Goal: Task Accomplishment & Management: Manage account settings

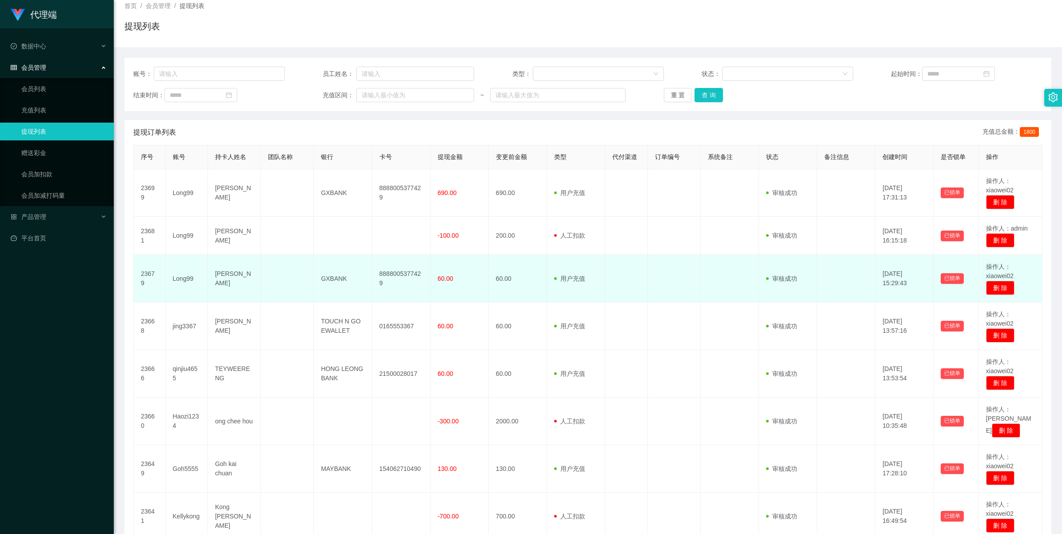
scroll to position [111, 0]
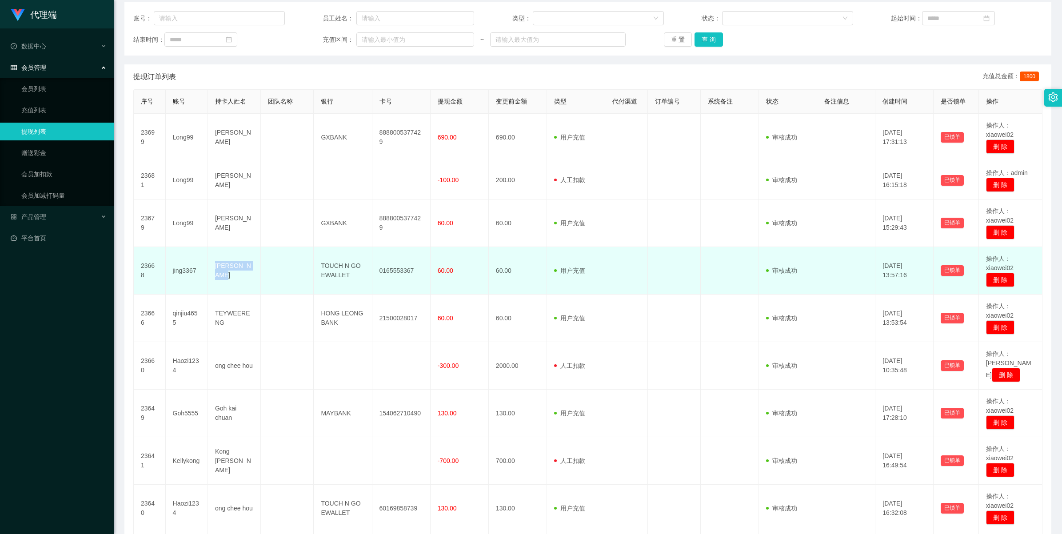
drag, startPoint x: 215, startPoint y: 271, endPoint x: 254, endPoint y: 274, distance: 39.2
click at [254, 274] on td "[PERSON_NAME]" at bounding box center [234, 271] width 53 height 48
copy td "[PERSON_NAME]"
click at [394, 270] on td "0165553367" at bounding box center [401, 271] width 58 height 48
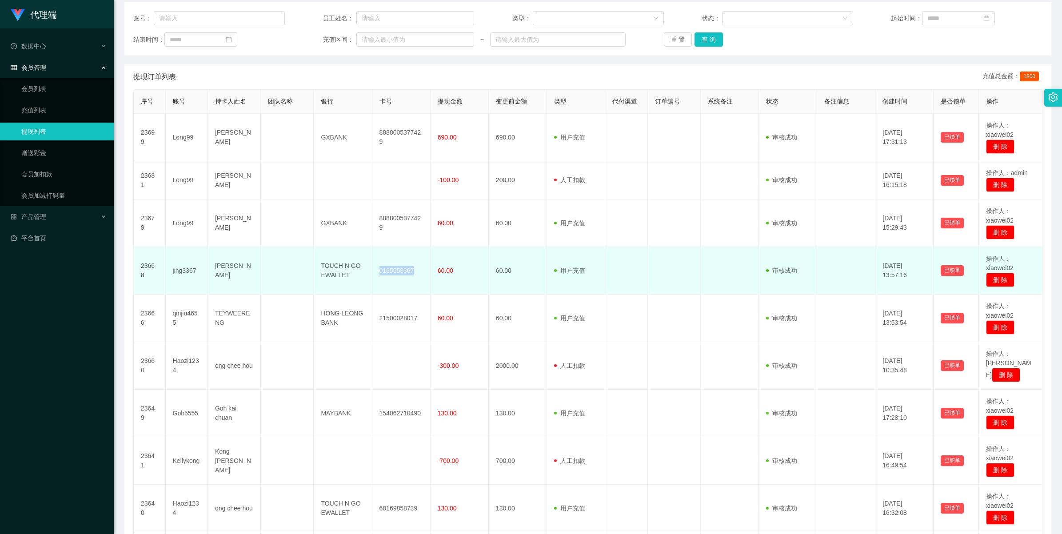
copy td "0165553367"
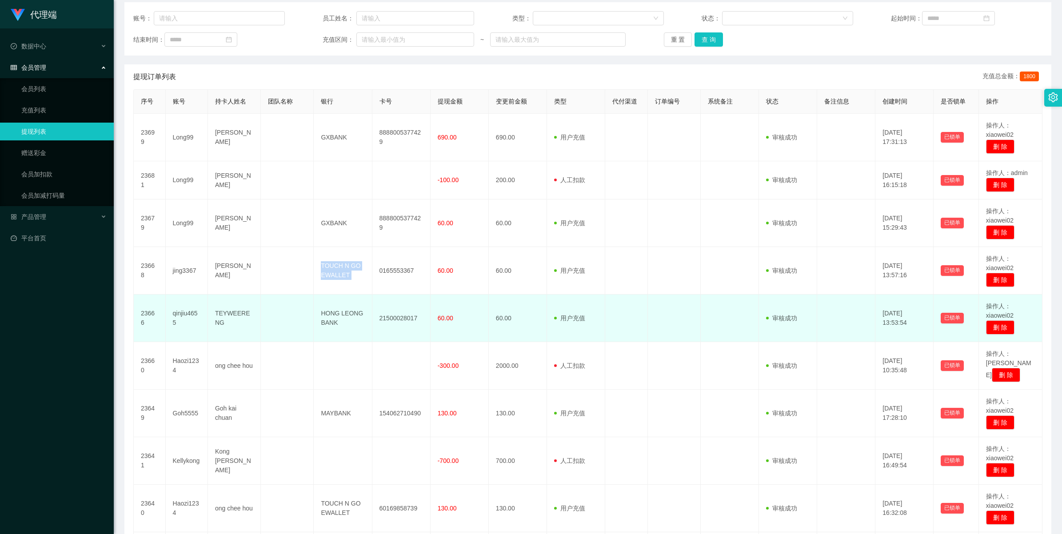
drag, startPoint x: 316, startPoint y: 265, endPoint x: 398, endPoint y: 305, distance: 90.6
click at [398, 305] on tbody "23699 Long99 Kelvin Khoo Wen Hua GXBANK 8888005377429 690.00 690.00 用户充值 人工扣款 审…" at bounding box center [588, 347] width 908 height 466
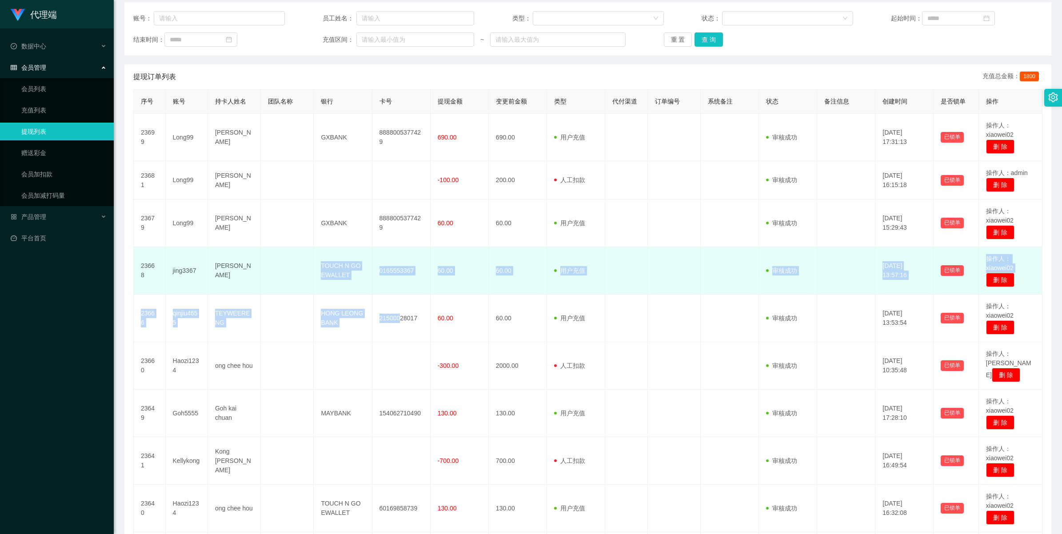
drag, startPoint x: 398, startPoint y: 305, endPoint x: 352, endPoint y: 286, distance: 49.2
click at [352, 286] on td "TOUCH N GO EWALLET" at bounding box center [343, 271] width 58 height 48
click at [338, 268] on td "TOUCH N GO EWALLET" at bounding box center [343, 271] width 58 height 48
drag, startPoint x: 318, startPoint y: 265, endPoint x: 340, endPoint y: 272, distance: 23.0
click at [340, 272] on td "TOUCH N GO EWALLET" at bounding box center [343, 271] width 58 height 48
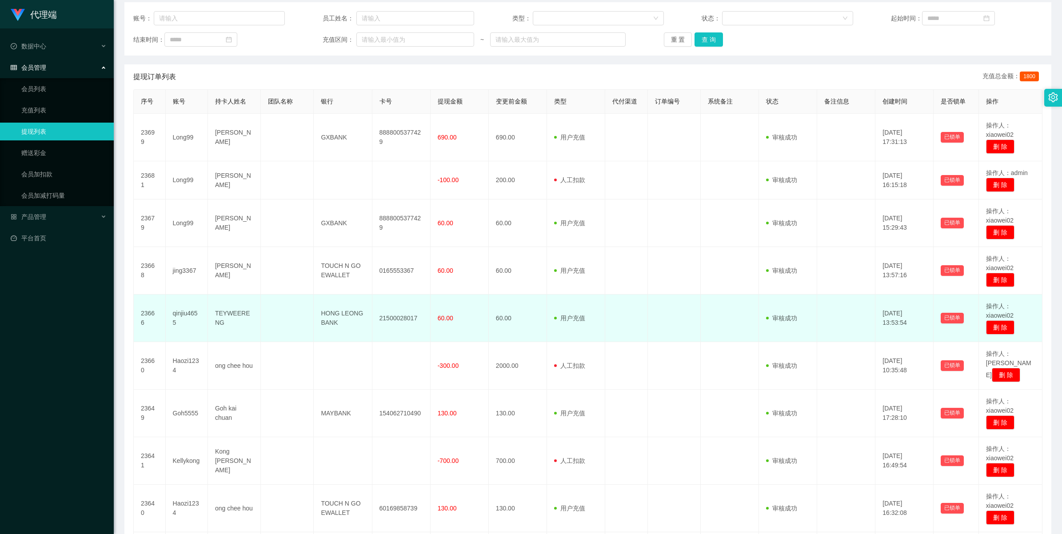
drag, startPoint x: 340, startPoint y: 272, endPoint x: 229, endPoint y: 316, distance: 119.7
click at [229, 316] on td "TEYWEERENG" at bounding box center [234, 319] width 53 height 48
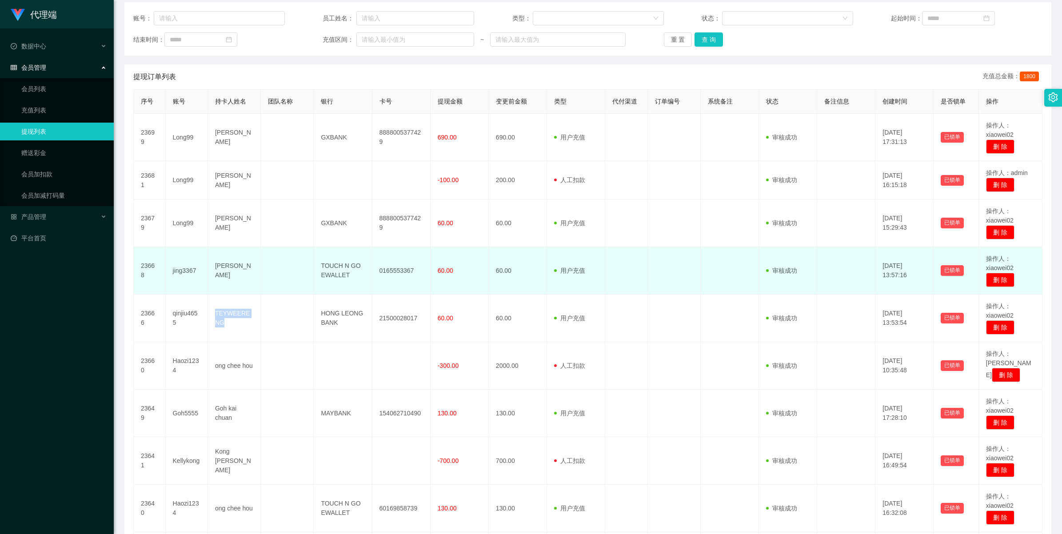
copy td "TEYWEERENG"
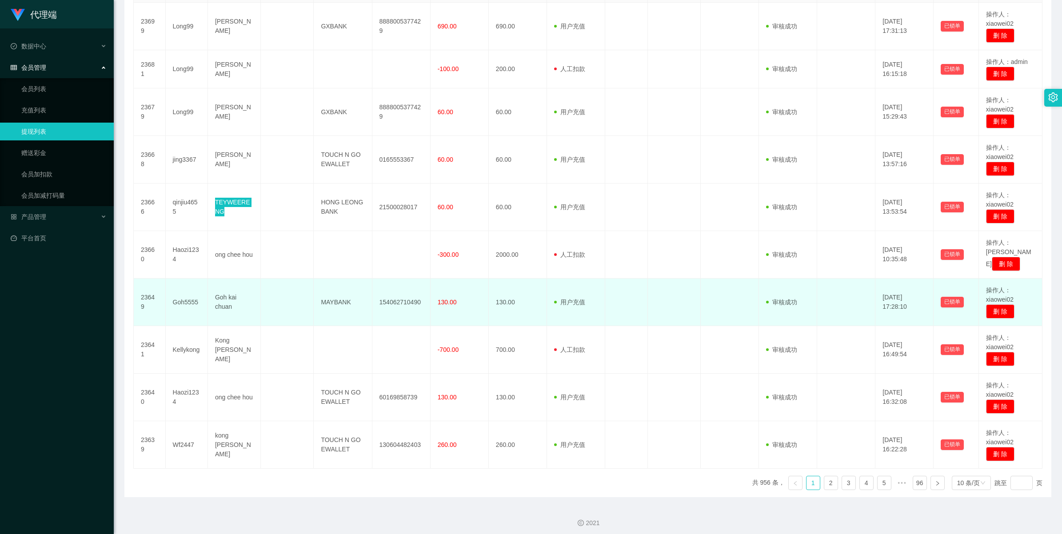
scroll to position [227, 0]
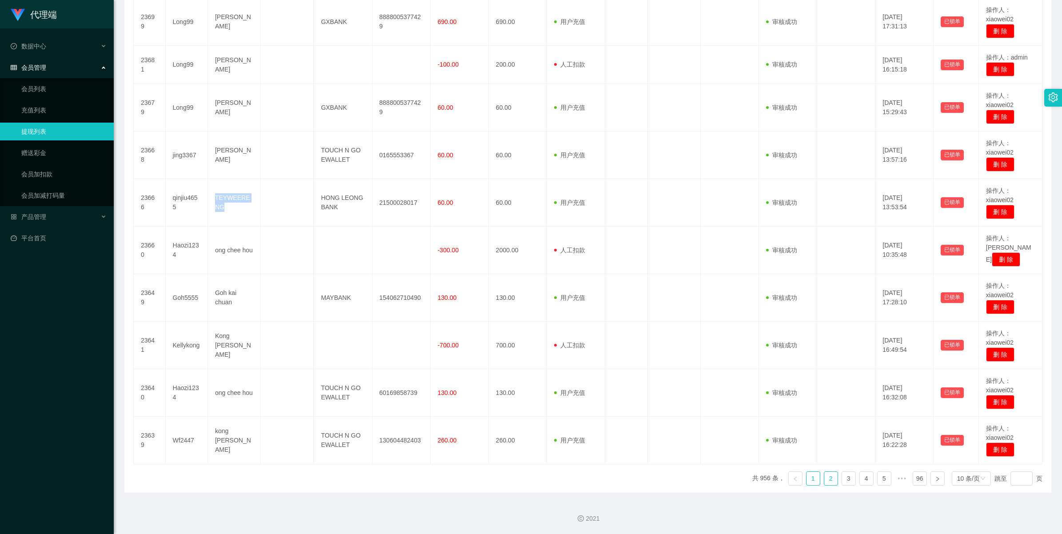
click at [824, 482] on link "2" at bounding box center [830, 478] width 13 height 13
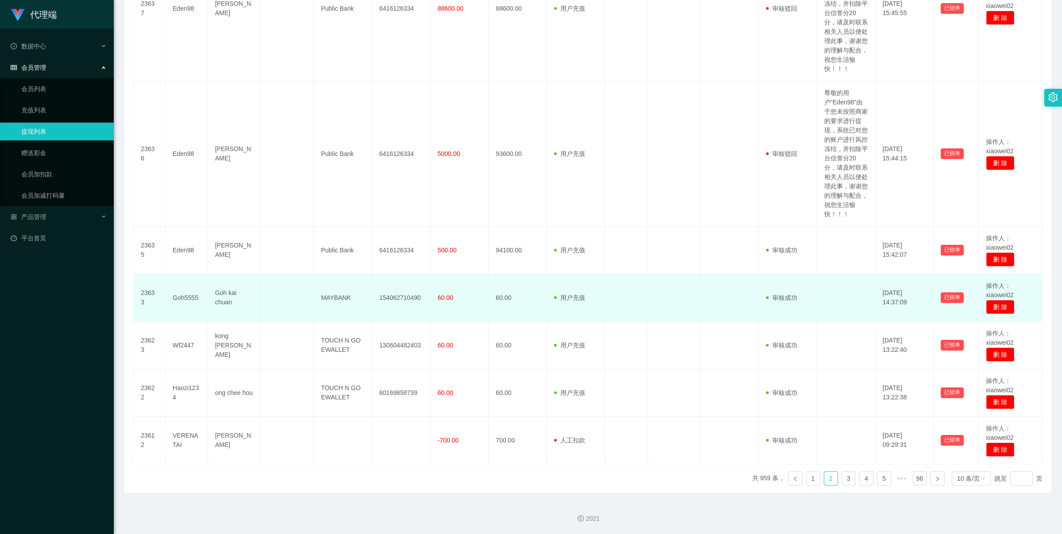
scroll to position [450, 0]
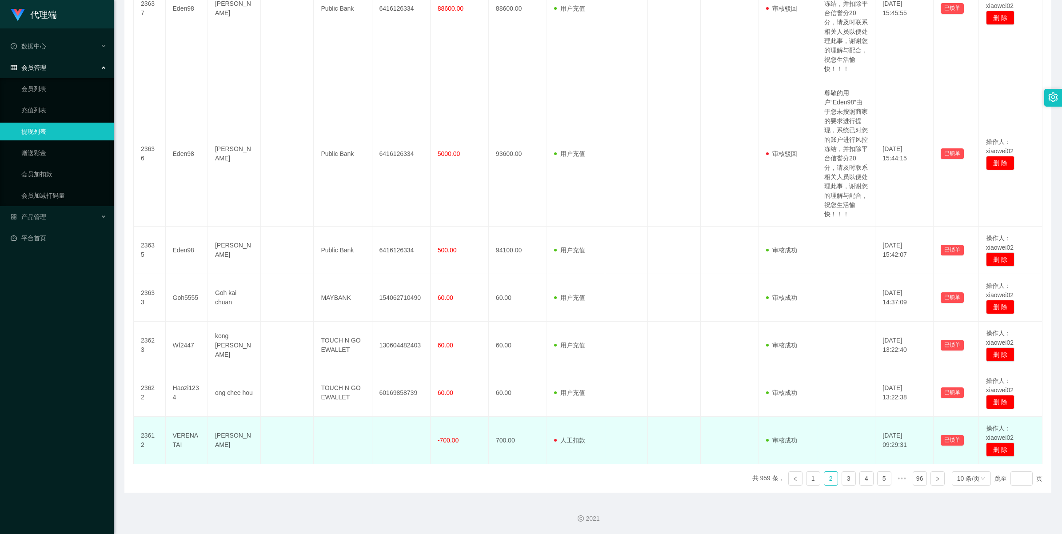
click at [384, 442] on td at bounding box center [401, 441] width 58 height 48
click at [346, 441] on td at bounding box center [343, 441] width 58 height 48
click at [412, 440] on td at bounding box center [401, 441] width 58 height 48
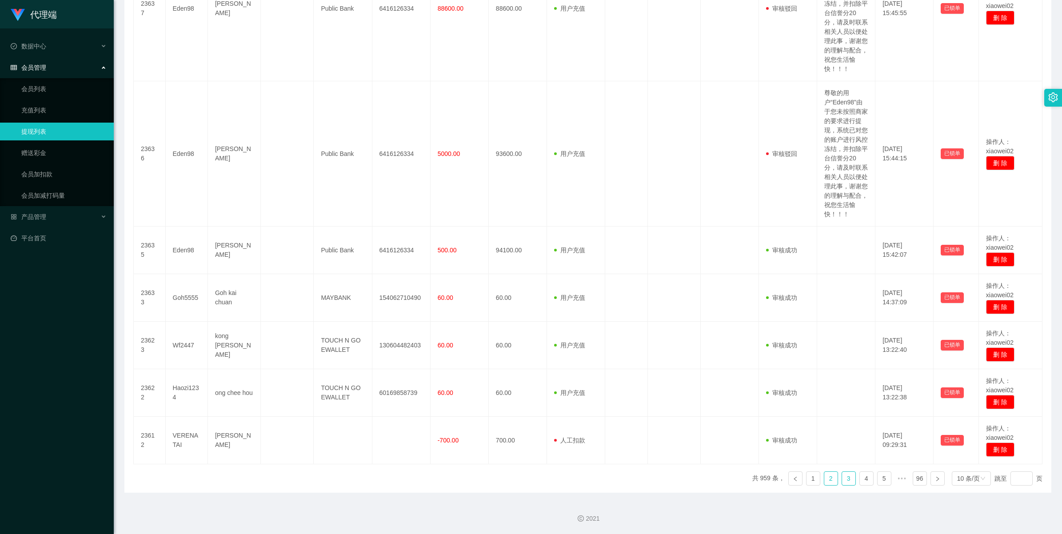
click at [842, 479] on link "3" at bounding box center [848, 478] width 13 height 13
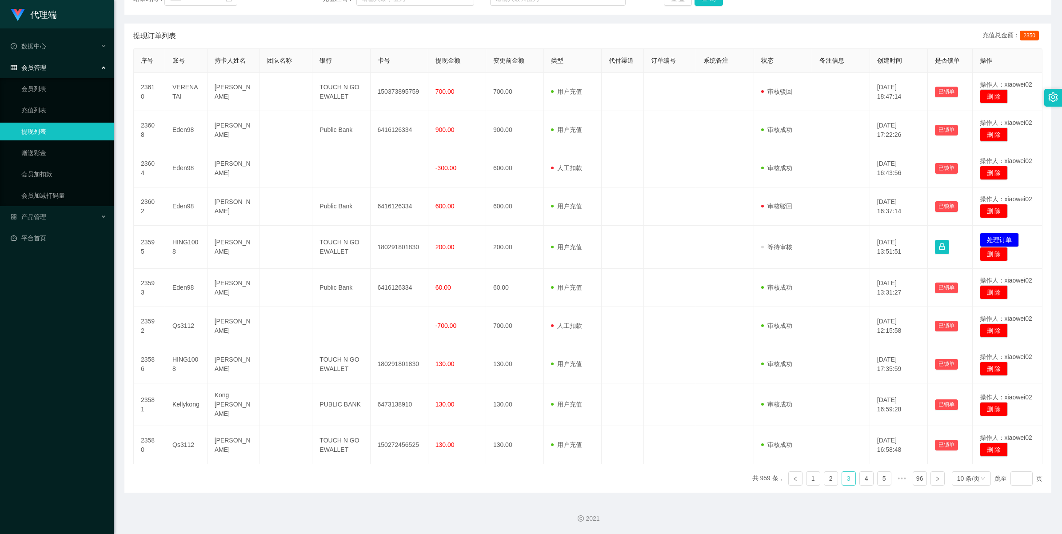
scroll to position [149, 0]
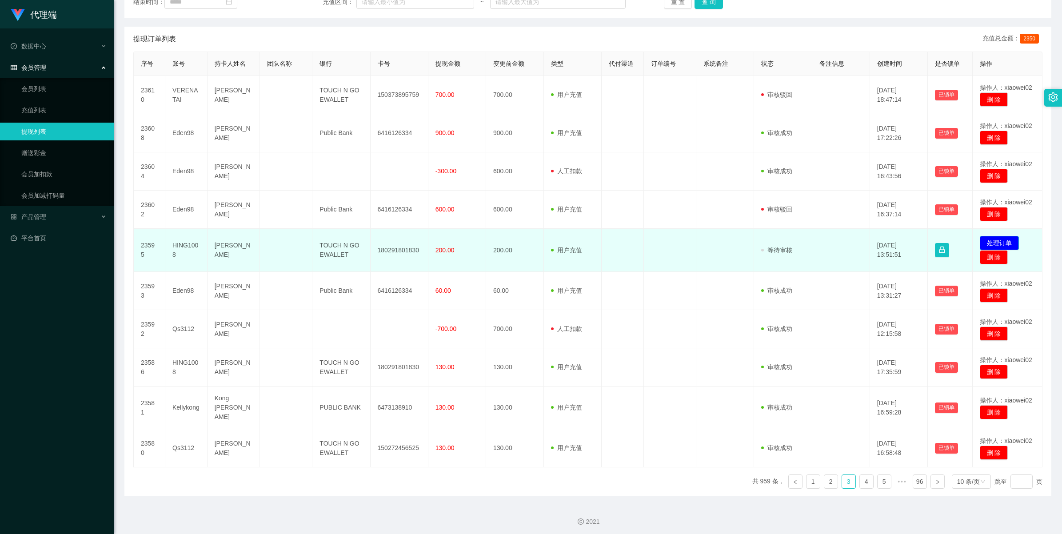
click at [990, 244] on button "处理订单" at bounding box center [998, 243] width 39 height 14
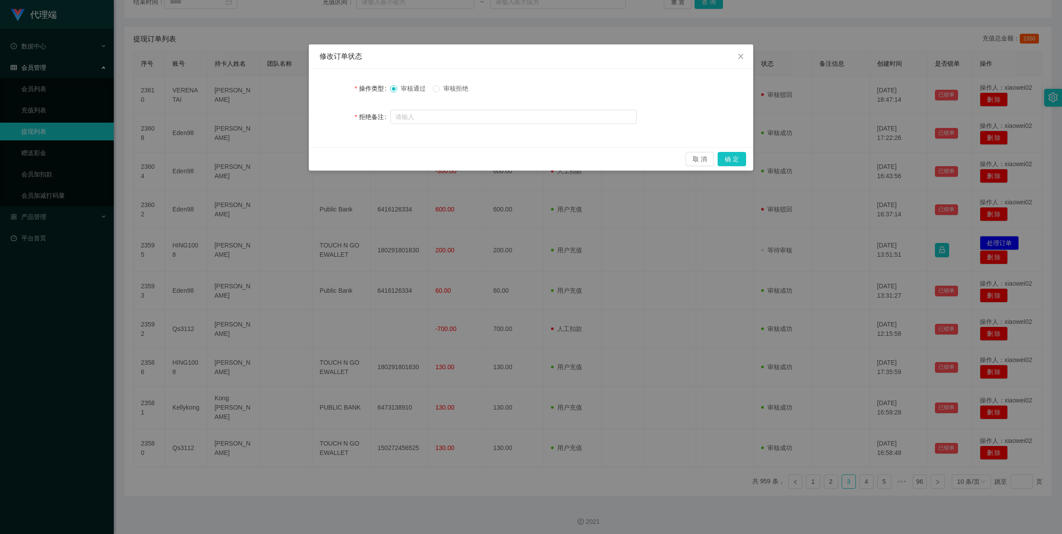
click at [456, 91] on span "审核拒绝" at bounding box center [456, 88] width 32 height 7
click at [719, 161] on button "确 定" at bounding box center [731, 159] width 28 height 14
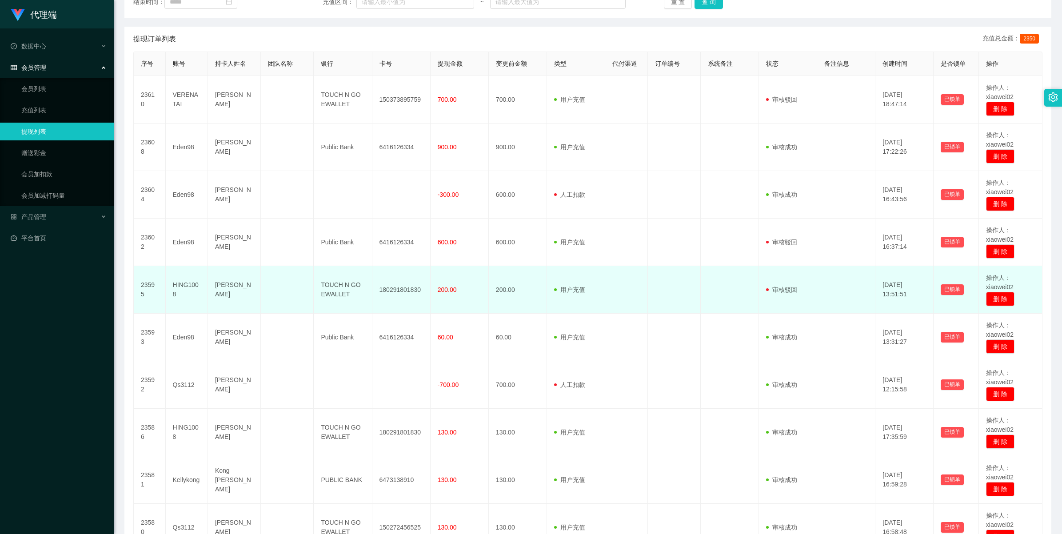
click at [334, 288] on td "TOUCH N GO EWALLET" at bounding box center [343, 290] width 58 height 48
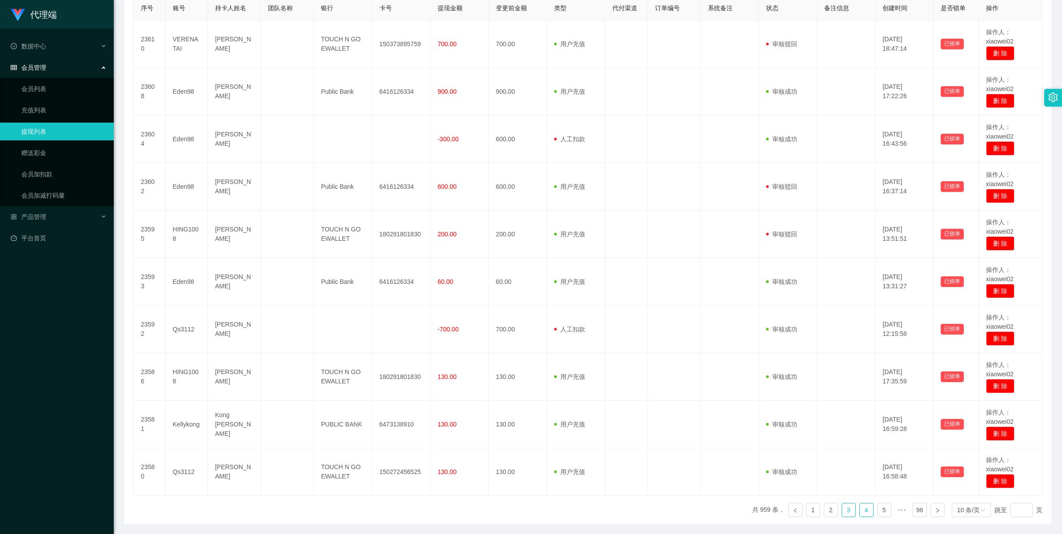
click at [860, 514] on link "4" at bounding box center [866, 509] width 13 height 13
click at [860, 509] on link "5" at bounding box center [866, 509] width 13 height 13
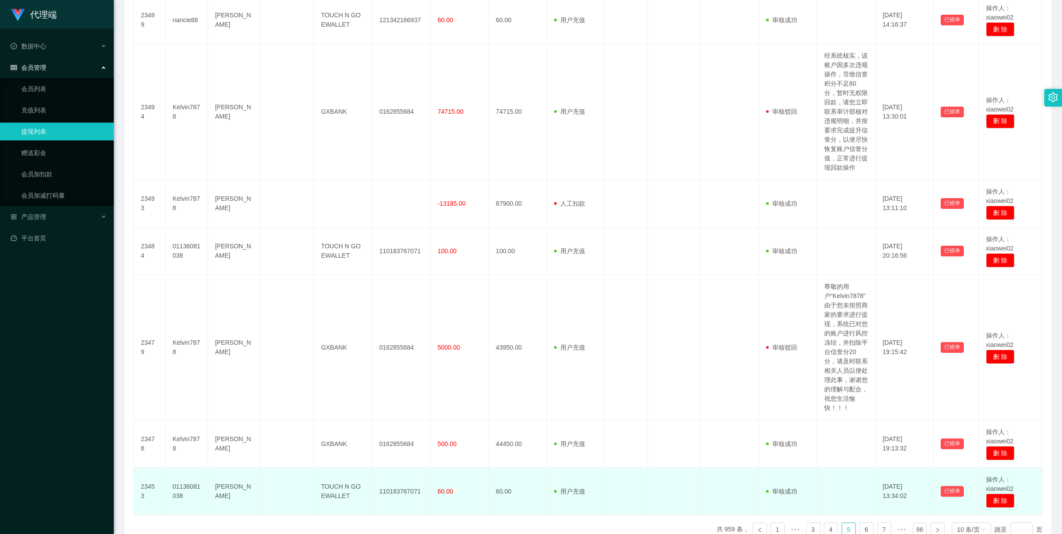
scroll to position [460, 0]
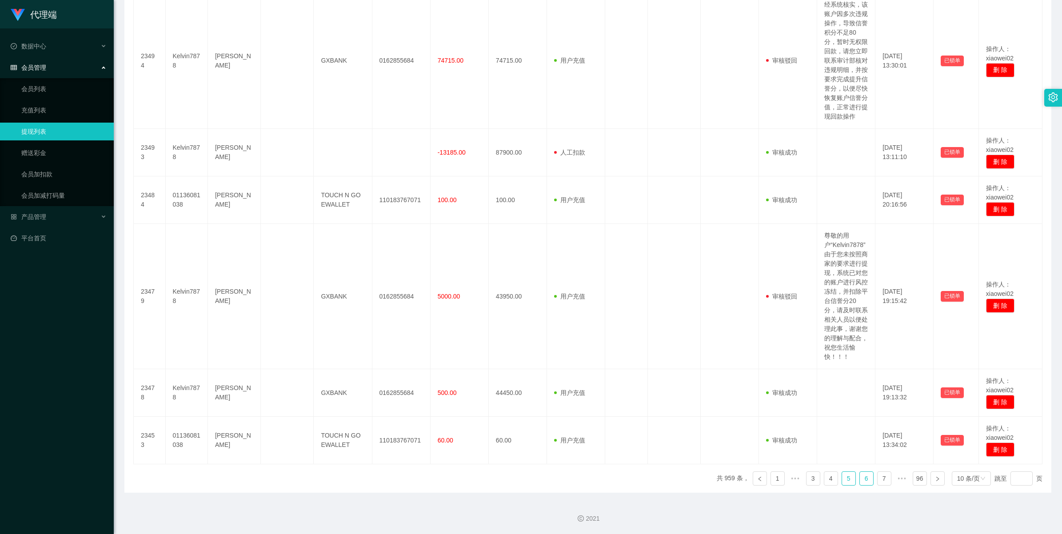
click at [862, 472] on link "6" at bounding box center [866, 478] width 13 height 13
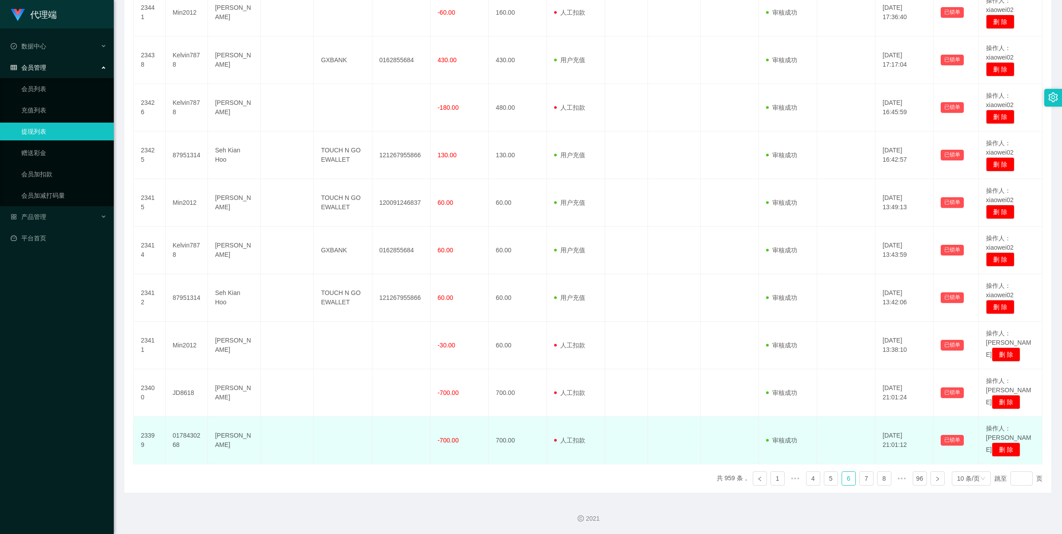
scroll to position [237, 0]
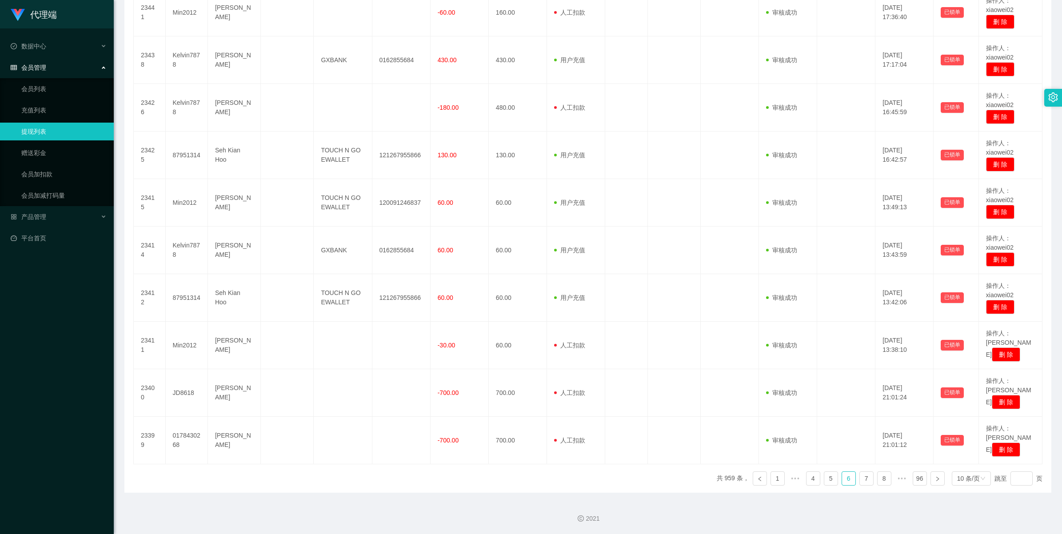
click at [852, 476] on ul "共 959 条， 1 ••• 4 5 6 7 8 ••• 96 10 条/页 跳至 页" at bounding box center [879, 478] width 326 height 14
click at [860, 476] on link "7" at bounding box center [866, 478] width 13 height 13
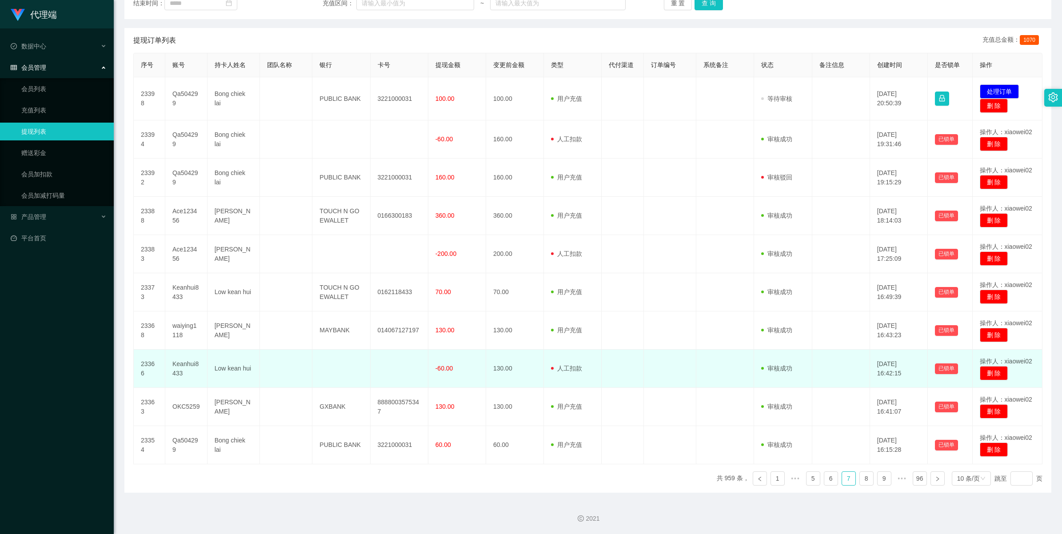
scroll to position [93, 0]
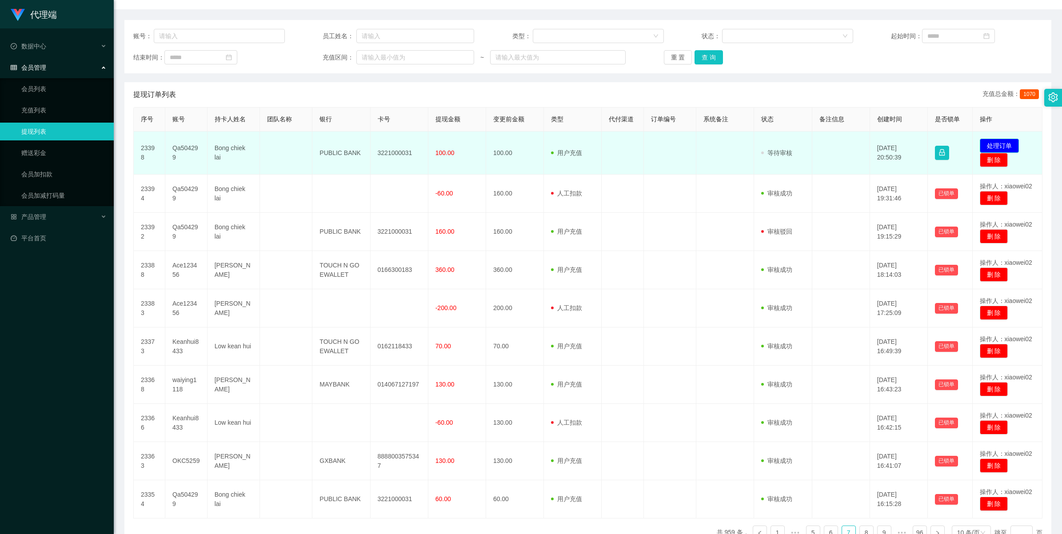
click at [992, 143] on button "处理订单" at bounding box center [998, 146] width 39 height 14
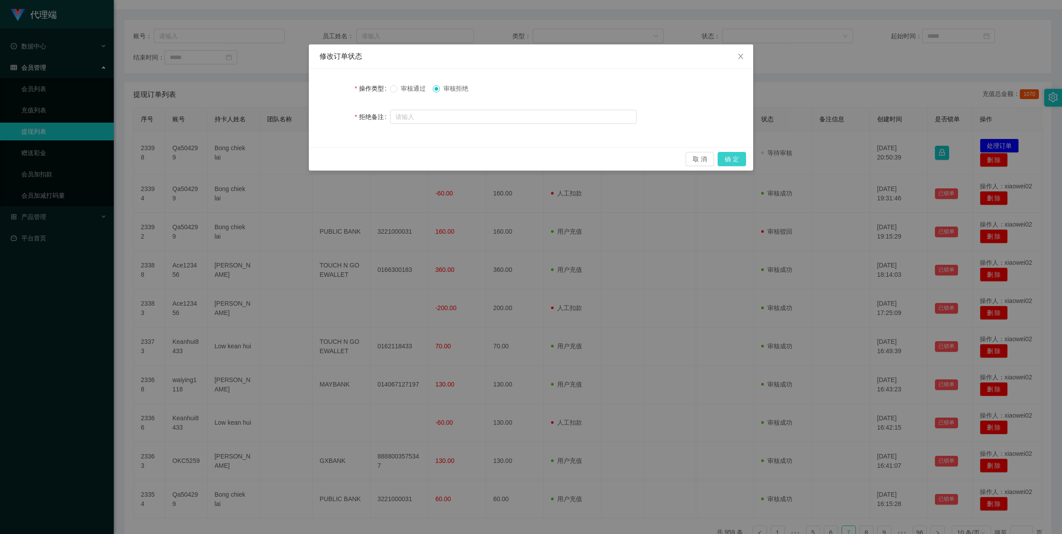
click at [732, 157] on button "确 定" at bounding box center [731, 159] width 28 height 14
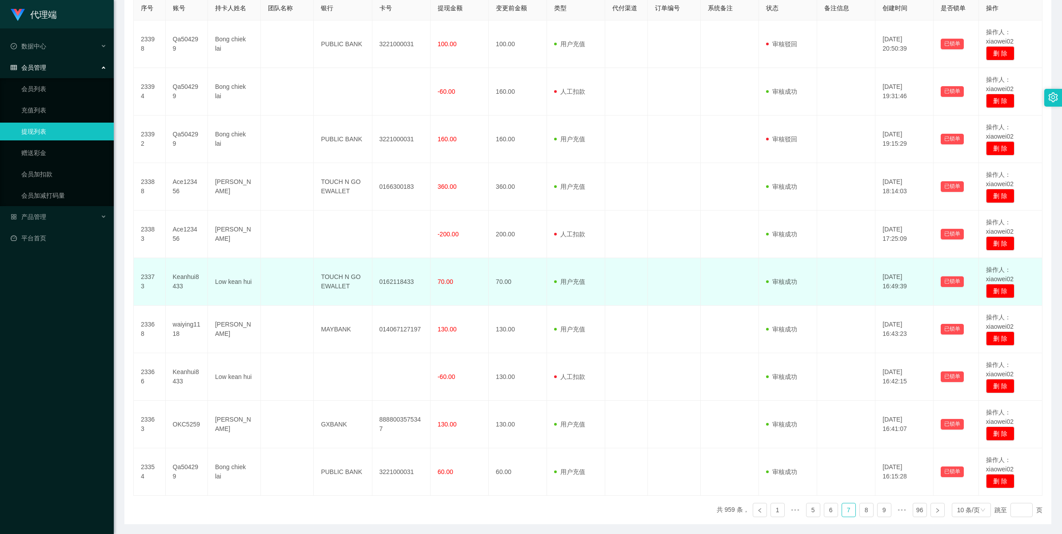
scroll to position [237, 0]
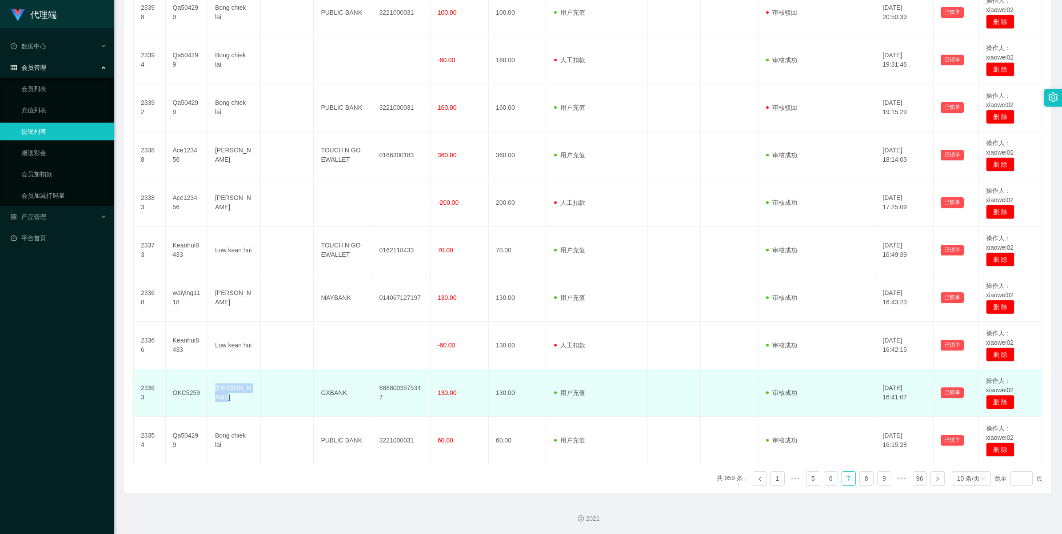
drag, startPoint x: 215, startPoint y: 384, endPoint x: 232, endPoint y: 396, distance: 21.4
click at [232, 396] on td "[PERSON_NAME]" at bounding box center [234, 393] width 53 height 48
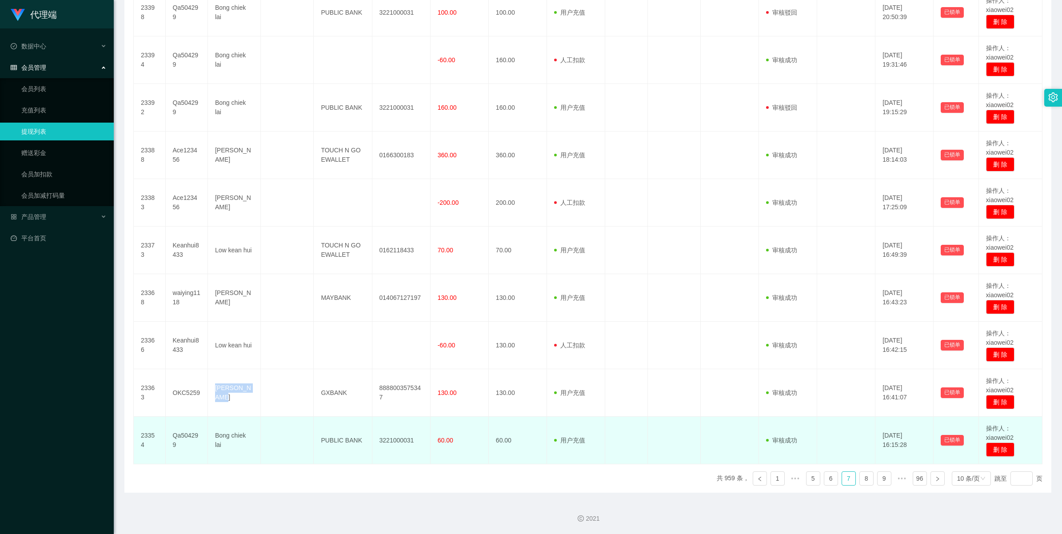
copy td "[PERSON_NAME]"
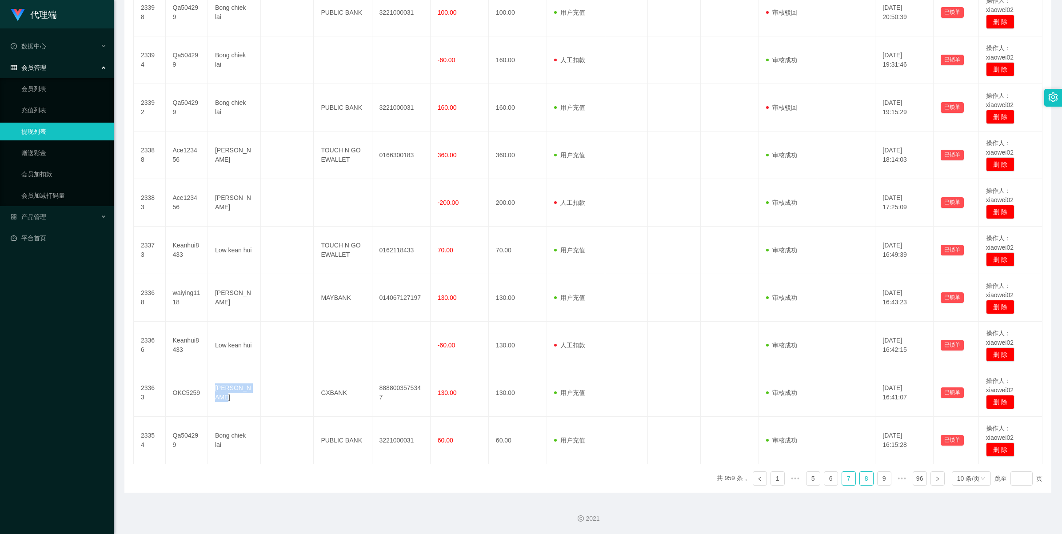
click at [864, 480] on link "8" at bounding box center [866, 478] width 13 height 13
click at [860, 478] on link "9" at bounding box center [866, 478] width 13 height 13
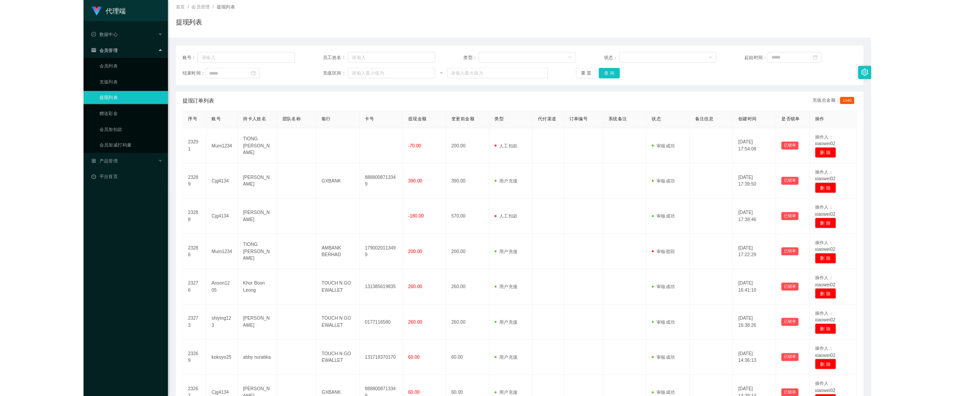
scroll to position [0, 0]
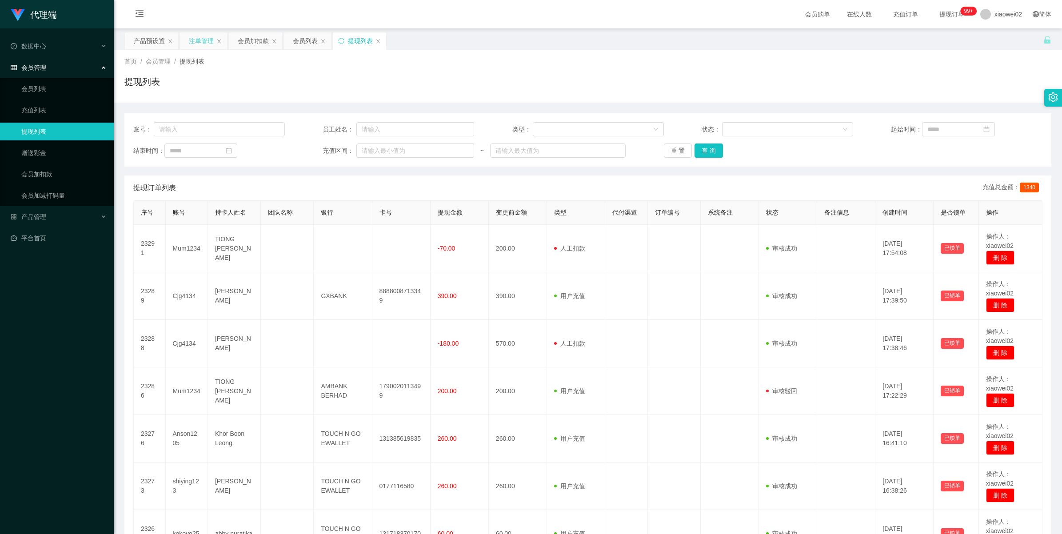
click at [206, 38] on div "注单管理" at bounding box center [201, 40] width 25 height 17
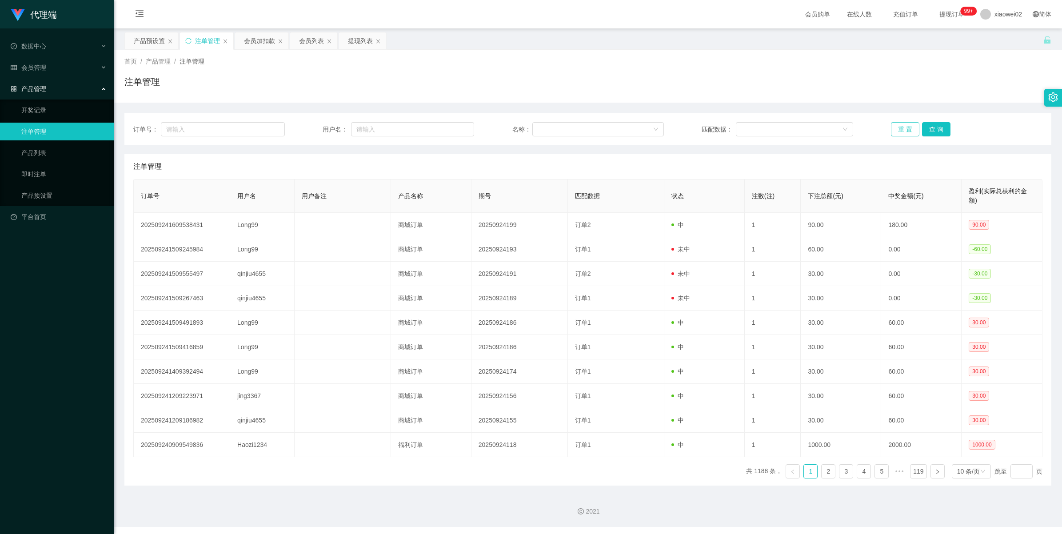
click at [895, 134] on button "重 置" at bounding box center [905, 129] width 28 height 14
click at [901, 115] on div "订单号： 用户名： 名称： 匹配数据： 重 置 查 询" at bounding box center [587, 129] width 927 height 32
